Goal: Task Accomplishment & Management: Manage account settings

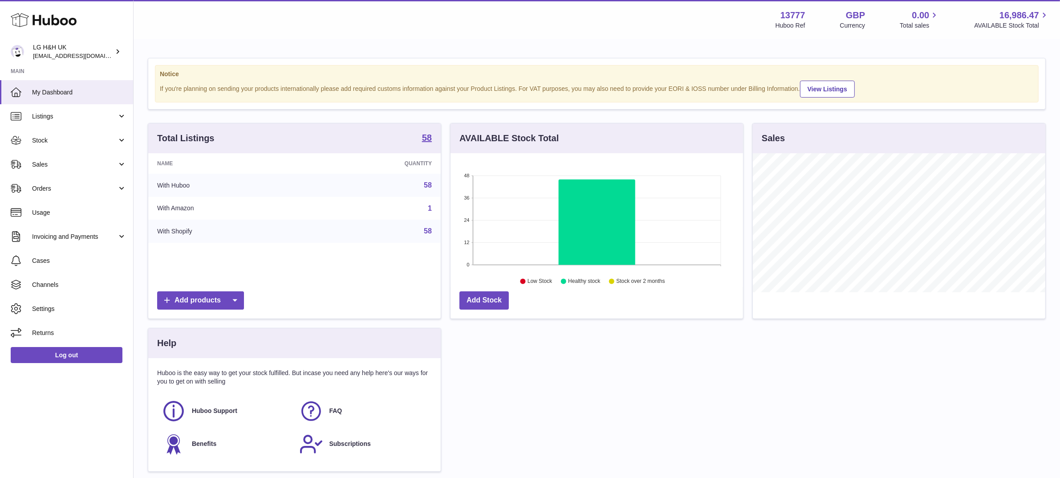
scroll to position [138, 293]
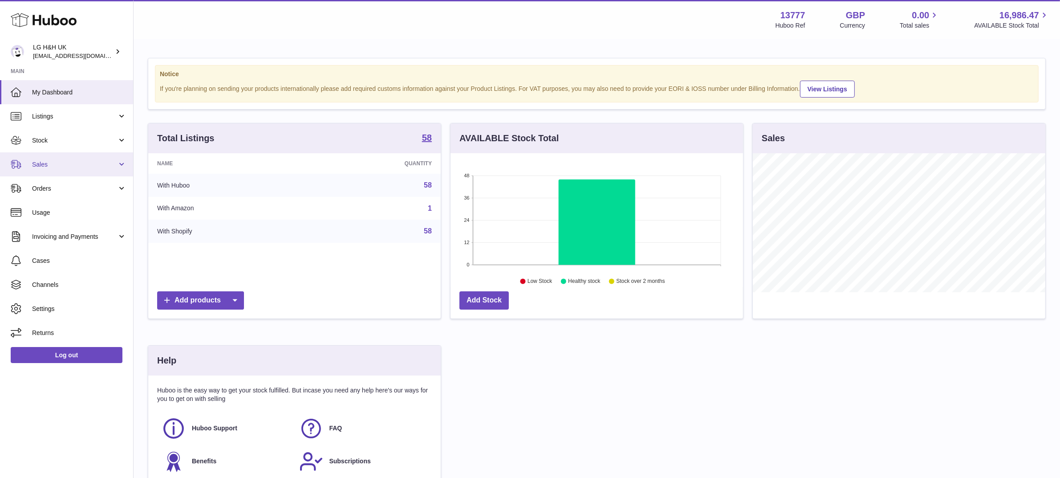
click at [61, 166] on span "Sales" at bounding box center [74, 164] width 85 height 8
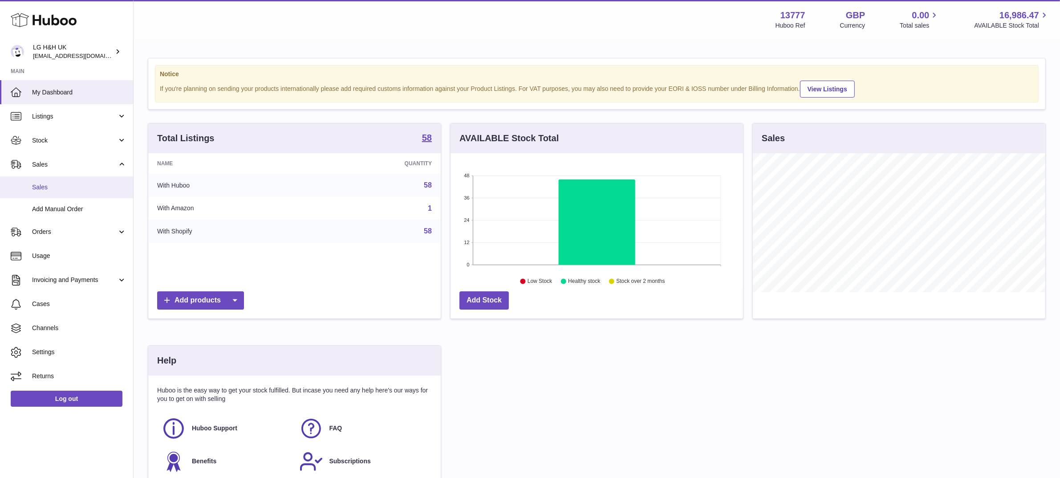
click at [51, 185] on span "Sales" at bounding box center [79, 187] width 94 height 8
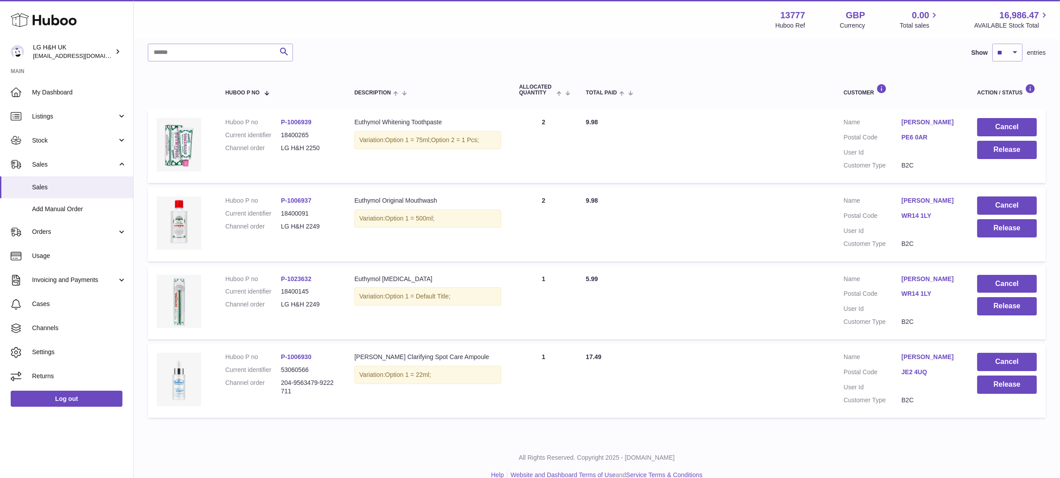
scroll to position [115, 0]
click at [1003, 305] on button "Release" at bounding box center [1007, 306] width 60 height 18
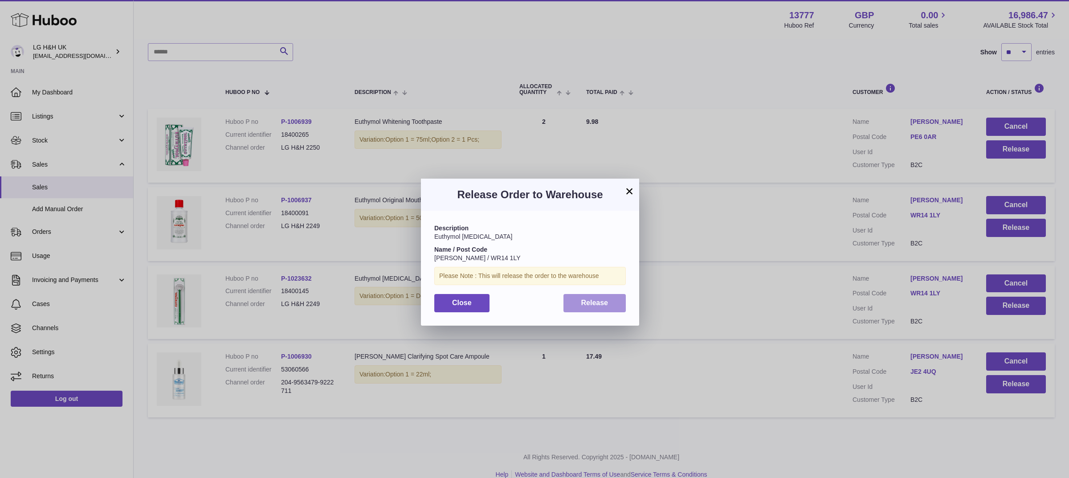
click at [604, 297] on button "Release" at bounding box center [594, 303] width 63 height 18
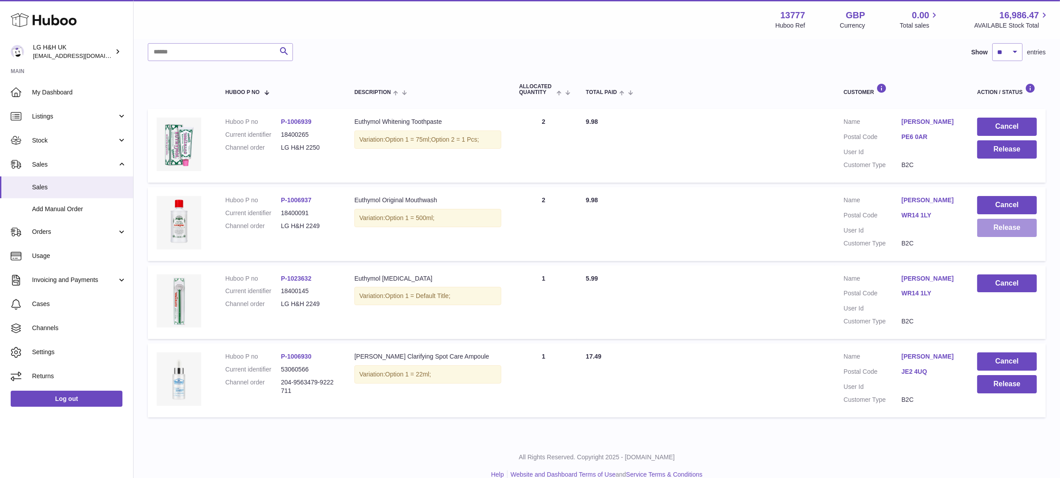
click at [991, 225] on button "Release" at bounding box center [1007, 228] width 60 height 18
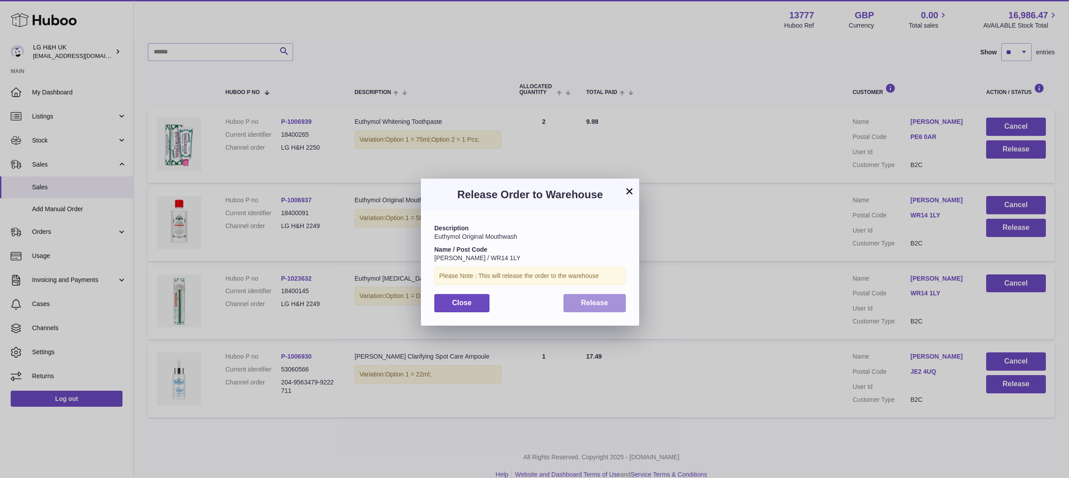
click at [604, 305] on span "Release" at bounding box center [594, 303] width 27 height 8
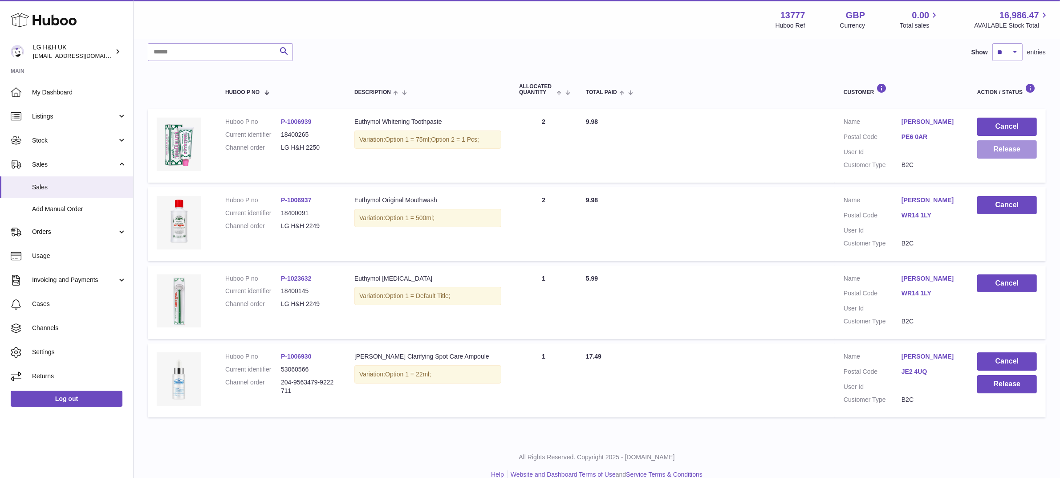
click at [1003, 143] on button "Release" at bounding box center [1007, 149] width 60 height 18
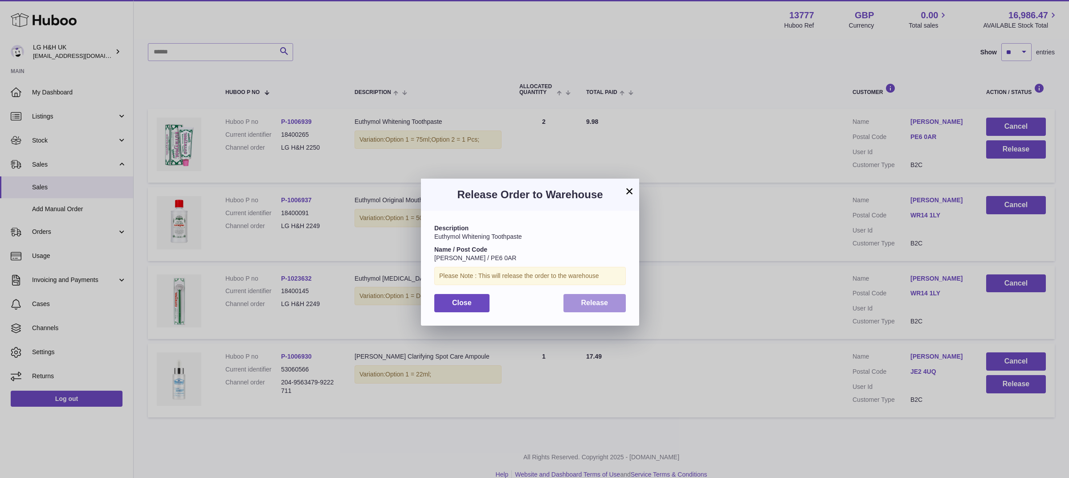
click at [600, 304] on span "Release" at bounding box center [594, 303] width 27 height 8
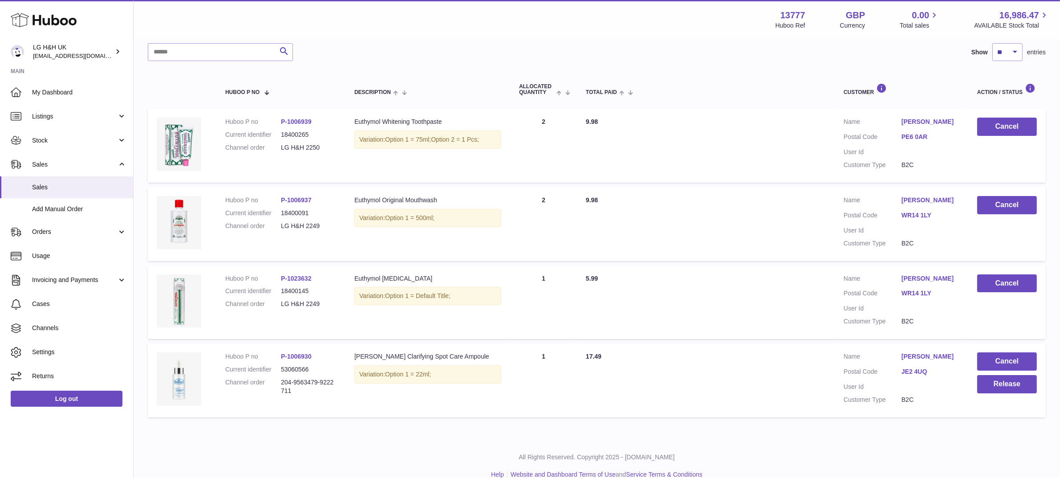
scroll to position [128, 0]
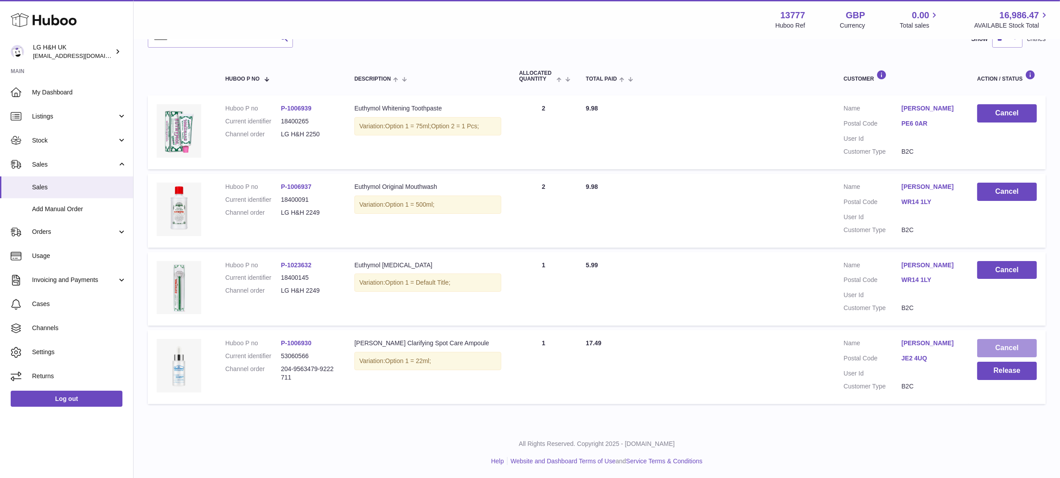
click at [996, 342] on button "Cancel" at bounding box center [1007, 348] width 60 height 18
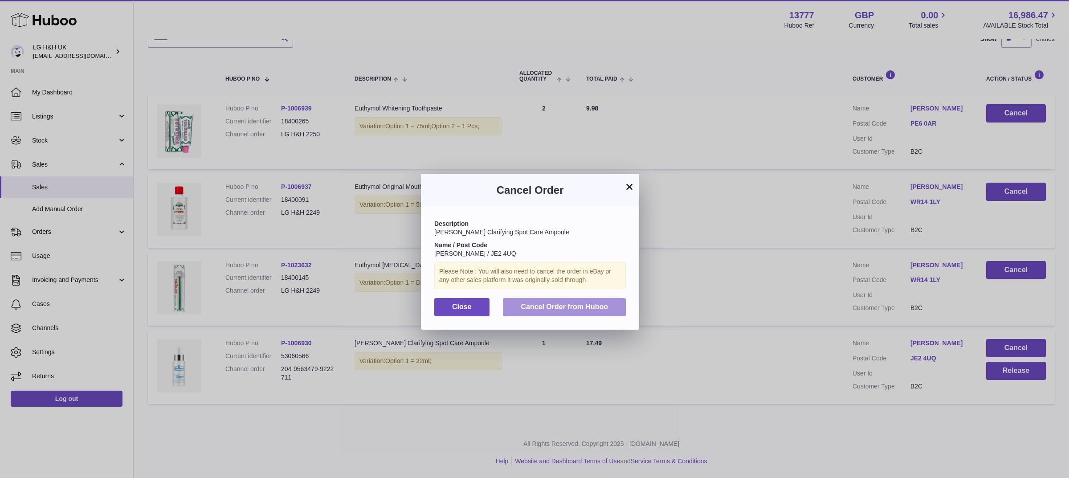
click at [553, 306] on span "Cancel Order from Huboo" at bounding box center [563, 307] width 87 height 8
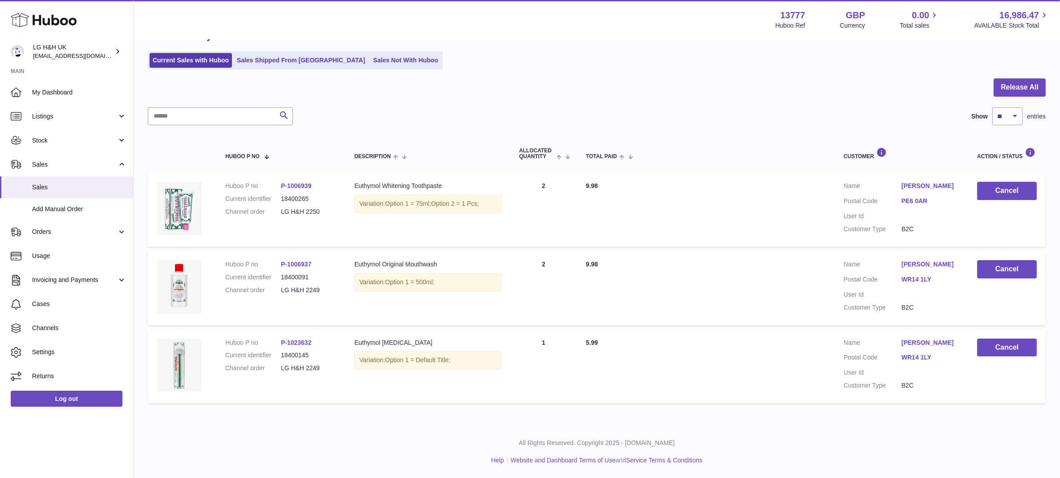
scroll to position [50, 0]
